Goal: Navigation & Orientation: Find specific page/section

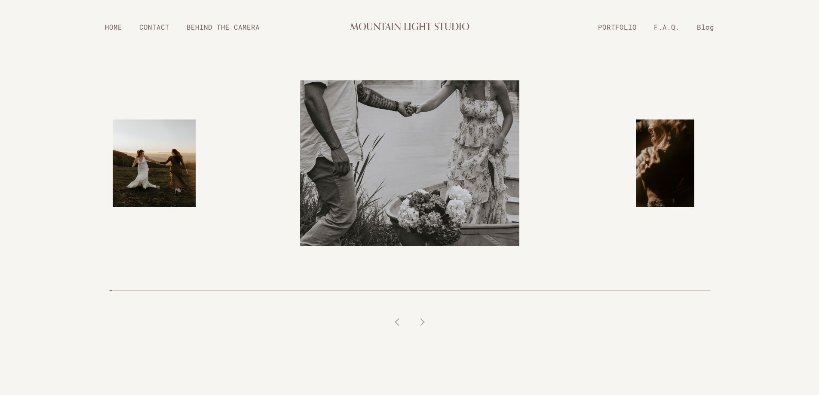
click at [628, 27] on link "PORTFOLIO" at bounding box center [617, 26] width 56 height 15
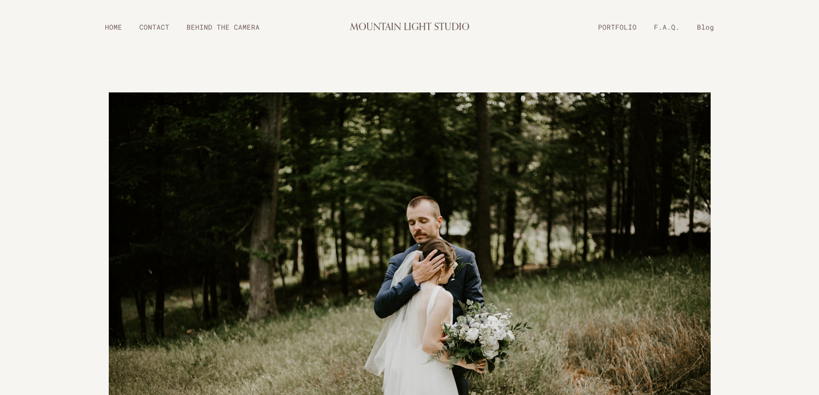
click at [634, 26] on link "PORTFOLIO" at bounding box center [617, 26] width 56 height 15
click at [115, 29] on link "HOME" at bounding box center [113, 26] width 34 height 15
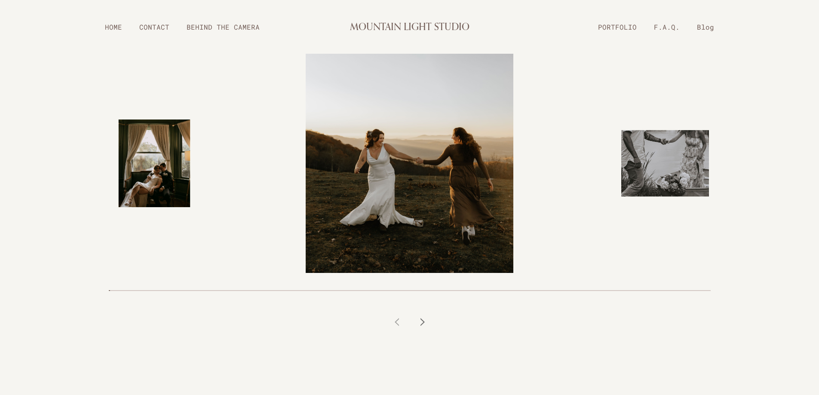
click at [420, 322] on icon at bounding box center [422, 322] width 9 height 9
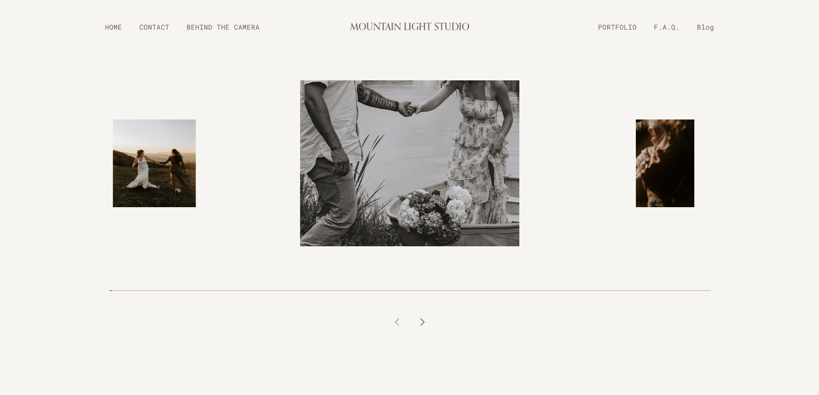
click at [420, 322] on icon at bounding box center [422, 322] width 9 height 9
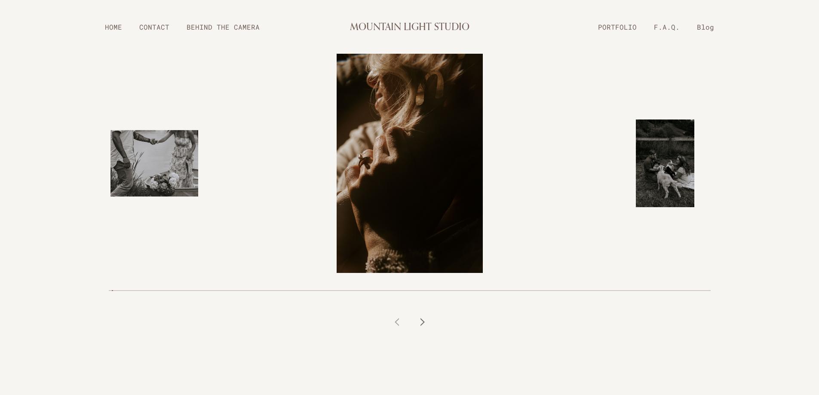
click at [420, 322] on icon at bounding box center [422, 322] width 9 height 9
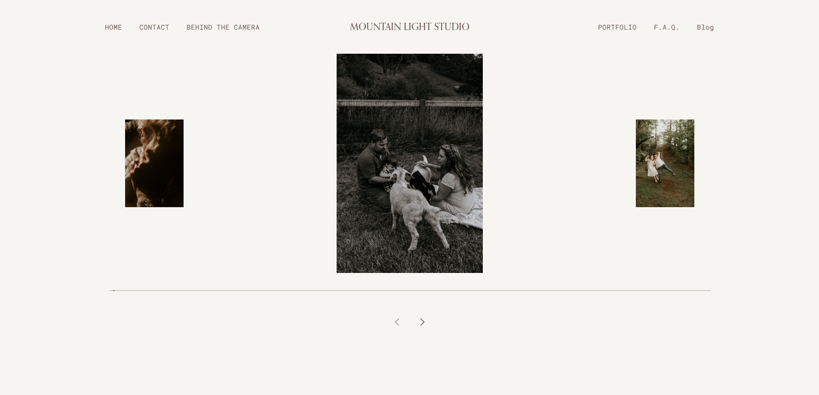
click at [420, 322] on icon at bounding box center [422, 322] width 9 height 9
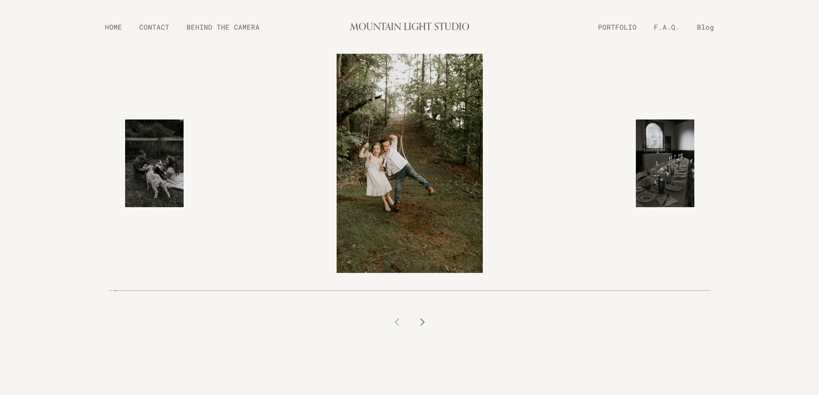
click at [420, 322] on icon at bounding box center [422, 322] width 9 height 9
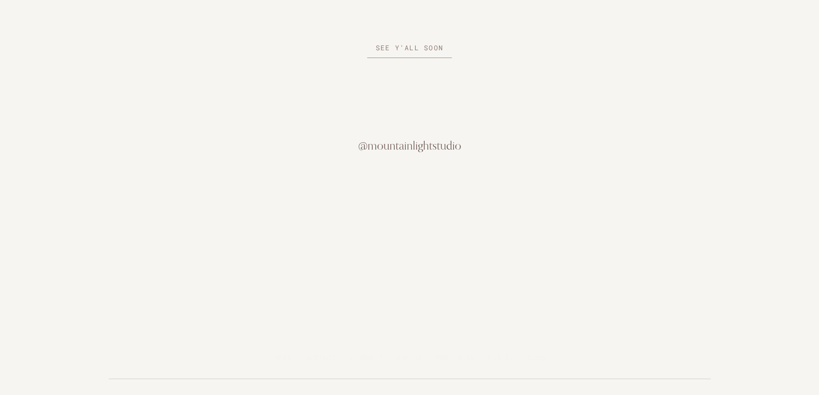
scroll to position [2319, 0]
